Goal: Information Seeking & Learning: Find specific fact

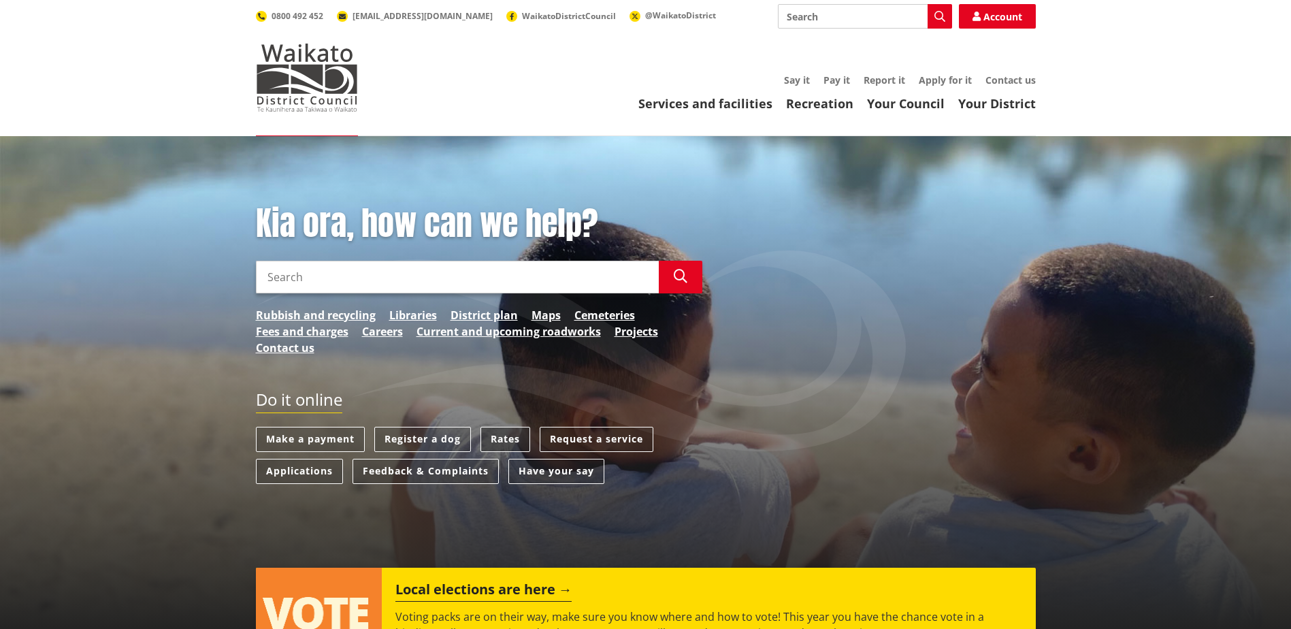
click at [512, 438] on link "Rates" at bounding box center [505, 439] width 50 height 25
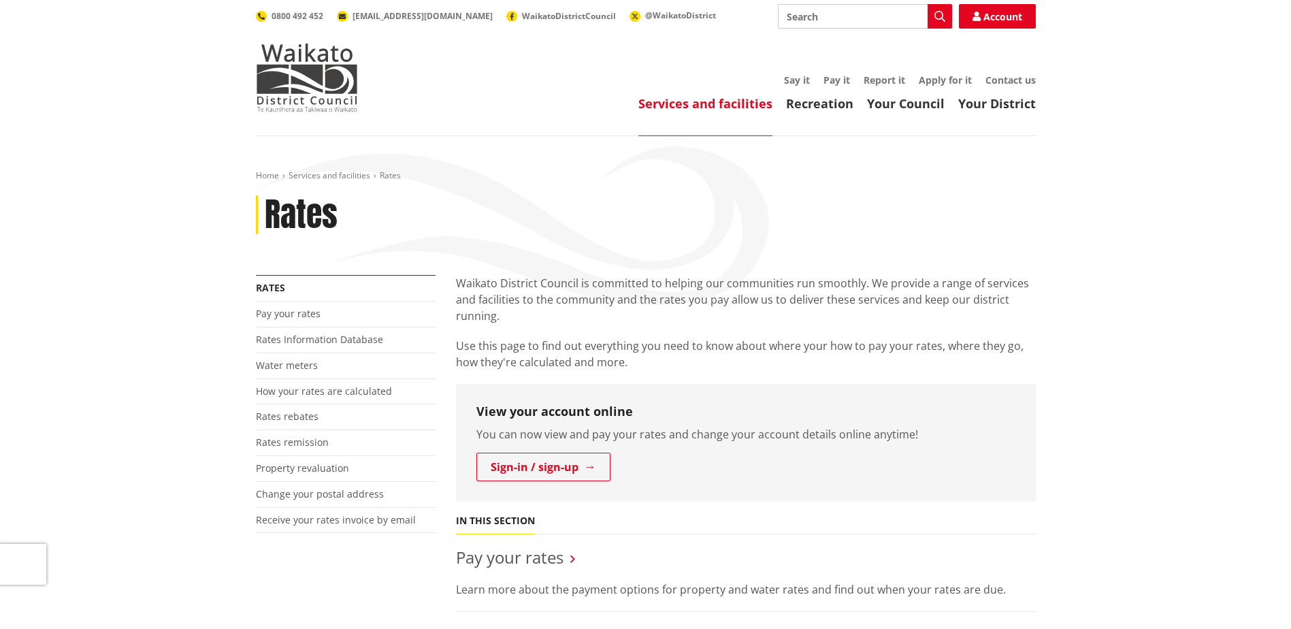
scroll to position [204, 0]
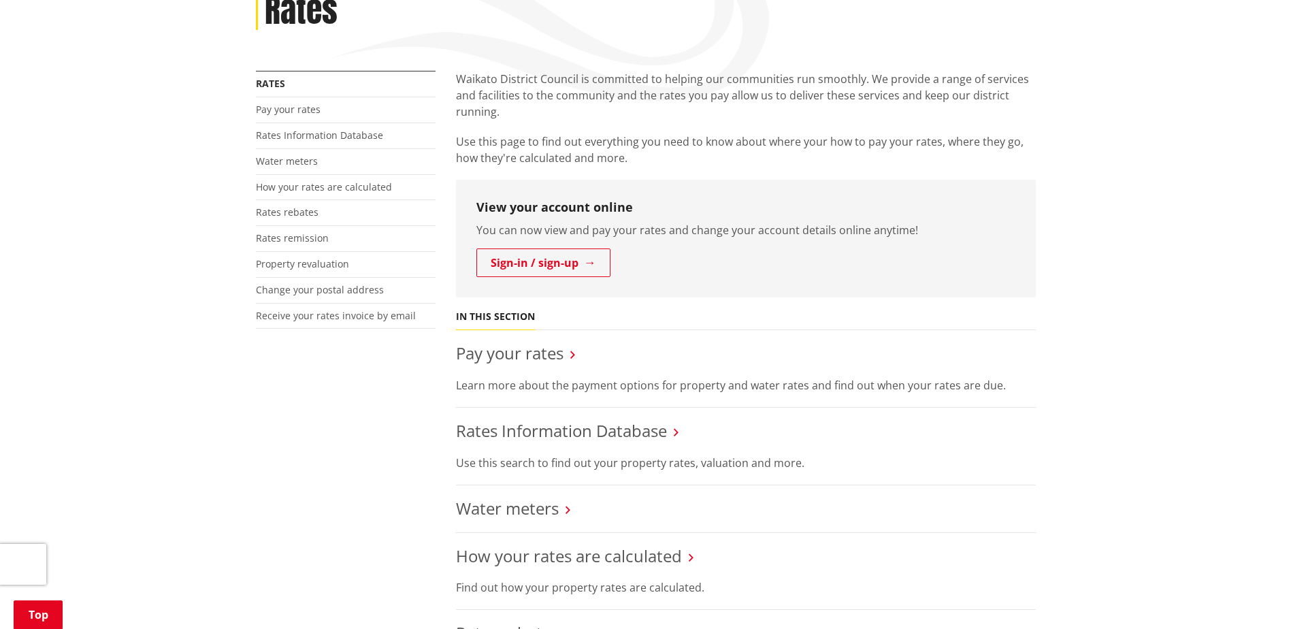
click at [512, 438] on link "Rates Information Database" at bounding box center [561, 430] width 211 height 22
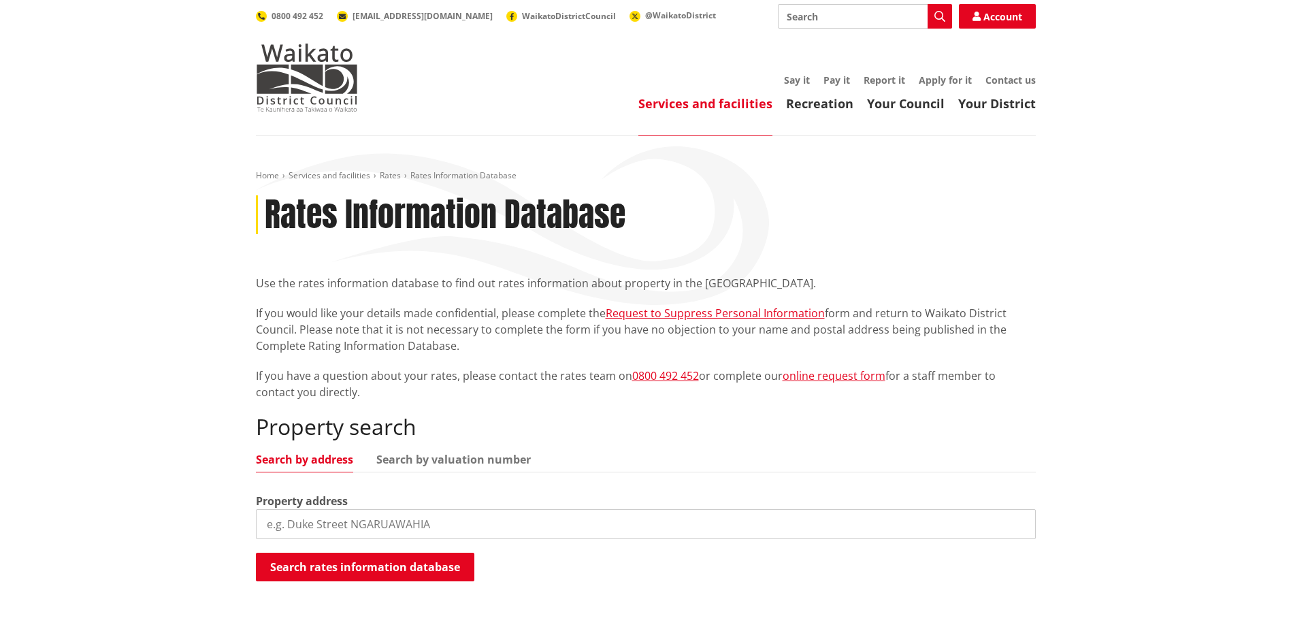
click at [346, 529] on input "search" at bounding box center [646, 524] width 780 height 30
click at [463, 461] on link "Search by valuation number" at bounding box center [453, 459] width 154 height 11
click at [348, 522] on input "20 Ngāwhā" at bounding box center [646, 524] width 780 height 30
type input "2"
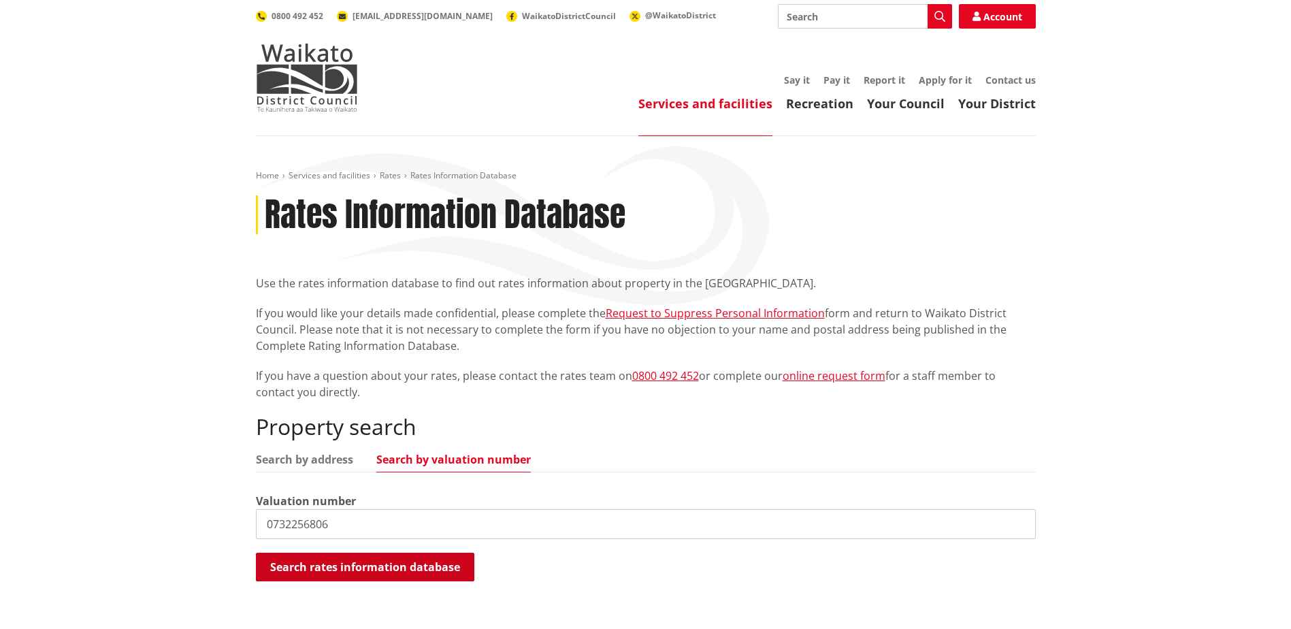
type input "0732256806"
click at [418, 567] on button "Search rates information database" at bounding box center [365, 566] width 218 height 29
